Goal: Task Accomplishment & Management: Use online tool/utility

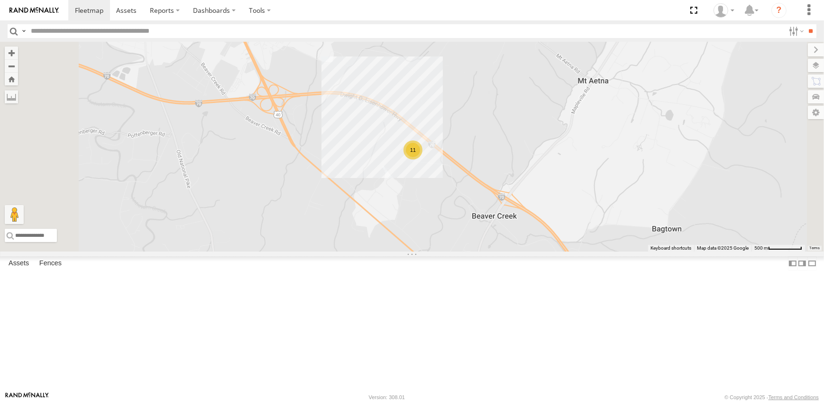
click at [816, 64] on label at bounding box center [816, 65] width 16 height 13
click at [0, 0] on span "Overlays" at bounding box center [0, 0] width 0 height 0
click at [0, 0] on span "Traffic" at bounding box center [0, 0] width 0 height 0
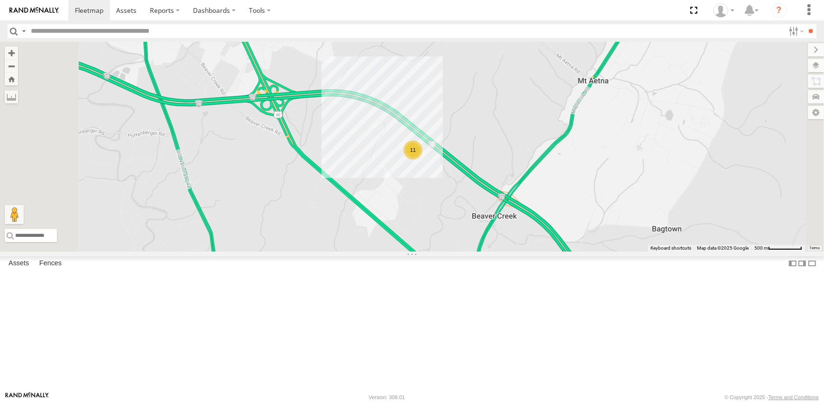
click at [617, 149] on div "11" at bounding box center [412, 147] width 824 height 210
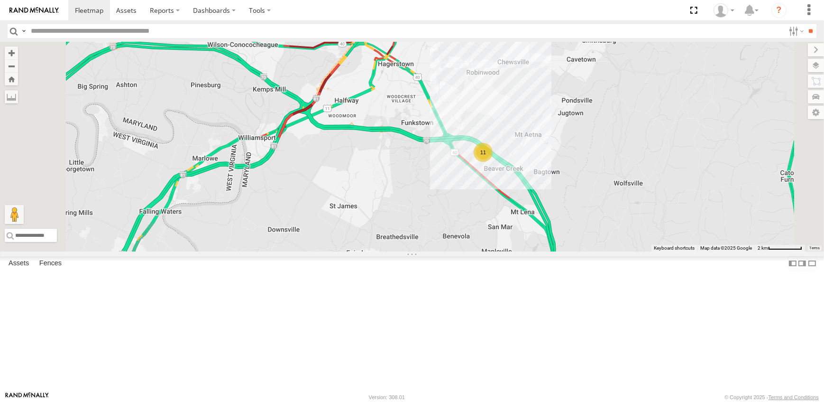
drag, startPoint x: 506, startPoint y: 117, endPoint x: 509, endPoint y: 218, distance: 101.1
click at [509, 218] on div "11" at bounding box center [412, 147] width 824 height 210
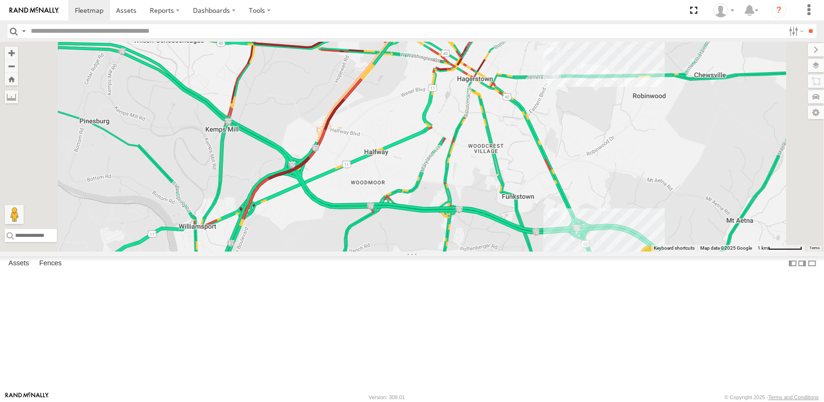
drag, startPoint x: 445, startPoint y: 338, endPoint x: 489, endPoint y: 339, distance: 44.1
click at [489, 251] on div "11" at bounding box center [412, 147] width 824 height 210
